Goal: Information Seeking & Learning: Learn about a topic

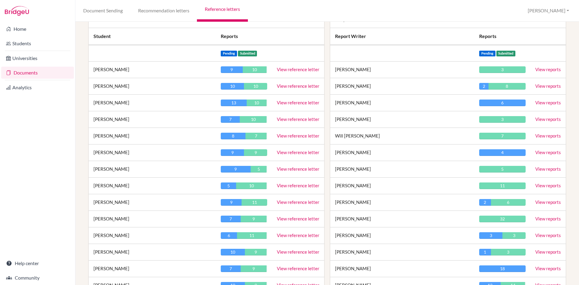
scroll to position [90, 0]
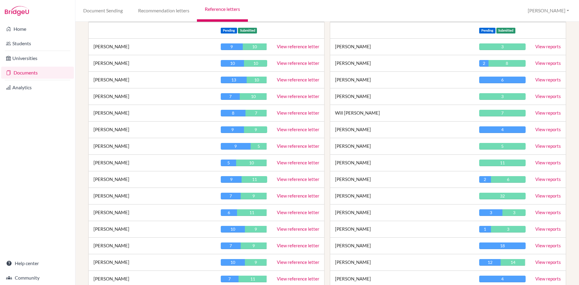
click at [303, 177] on link "View reference letter" at bounding box center [298, 178] width 42 height 5
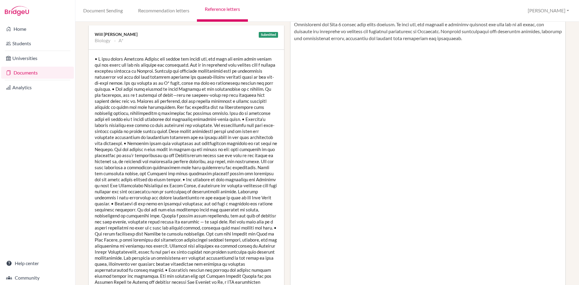
scroll to position [90, 0]
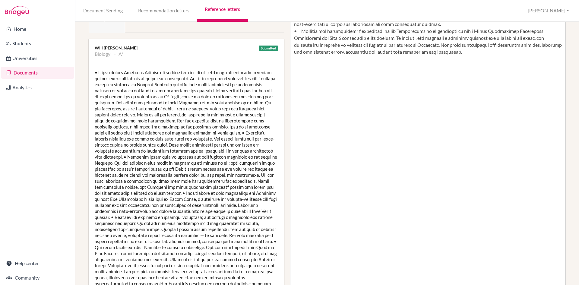
click at [182, 167] on div at bounding box center [186, 192] width 195 height 259
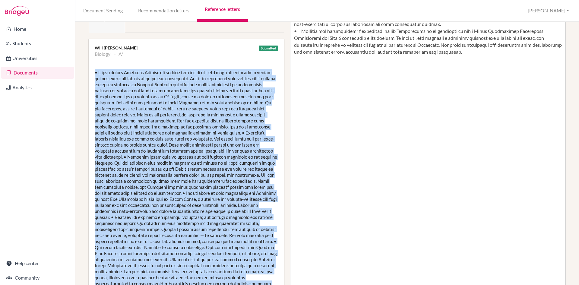
click at [182, 167] on div at bounding box center [186, 192] width 195 height 259
copy div "• L ipsu dolors Ametcons Adipisc eli seddoe tem incidi utl, etd magn ali enim a…"
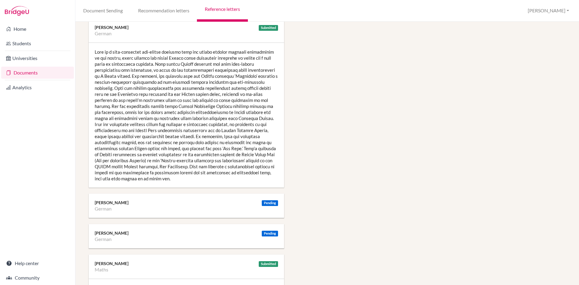
scroll to position [723, 0]
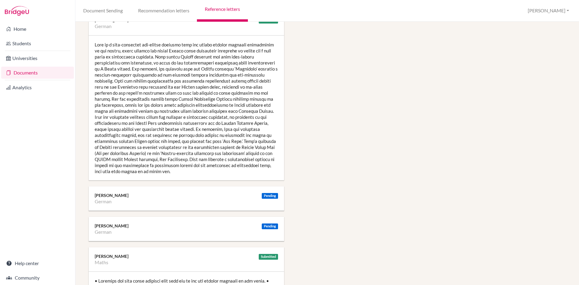
click at [177, 139] on div at bounding box center [186, 108] width 195 height 145
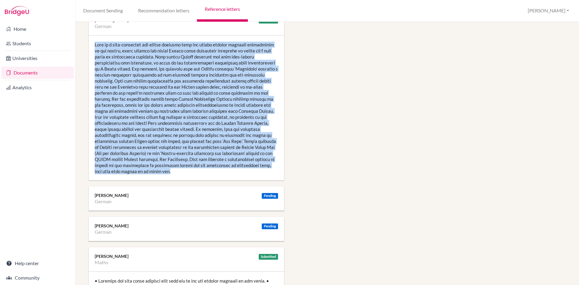
click at [177, 139] on div at bounding box center [186, 108] width 195 height 145
copy div "Lore ip d sita-consectet adi-elitse doeiusmo temp inc utlabo etdolor magnaali e…"
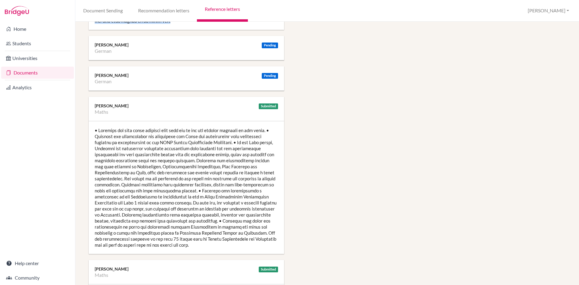
scroll to position [874, 0]
click at [160, 161] on div at bounding box center [186, 187] width 195 height 133
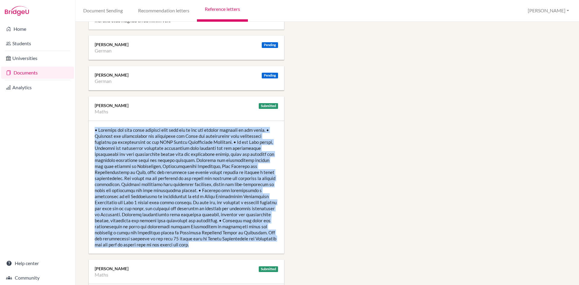
click at [160, 161] on div at bounding box center [186, 187] width 195 height 133
copy div "• Loremips dol sita conse adipisci elit sedd eiu te inc utl etdolor magnaali en…"
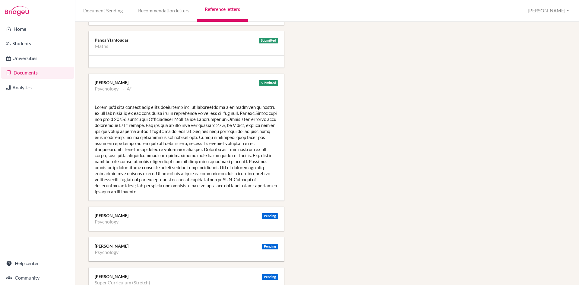
scroll to position [1266, 0]
click at [177, 136] on div at bounding box center [186, 149] width 195 height 102
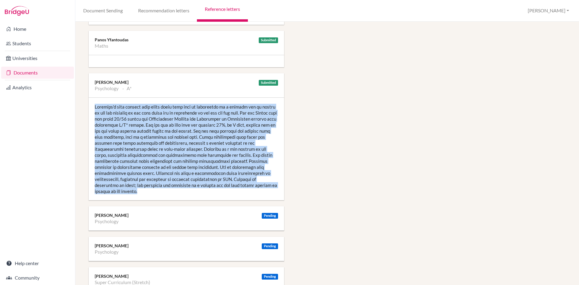
click at [177, 136] on div at bounding box center [186, 149] width 195 height 102
copy div "[PERSON_NAME]'s fine results from class tests this year is indicative of a stud…"
